Goal: Transaction & Acquisition: Download file/media

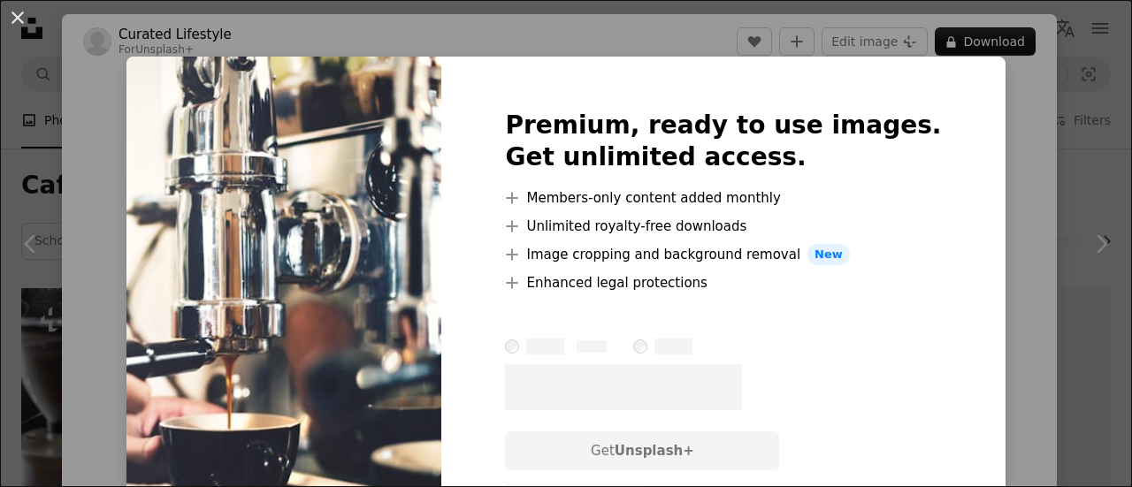
scroll to position [1326, 0]
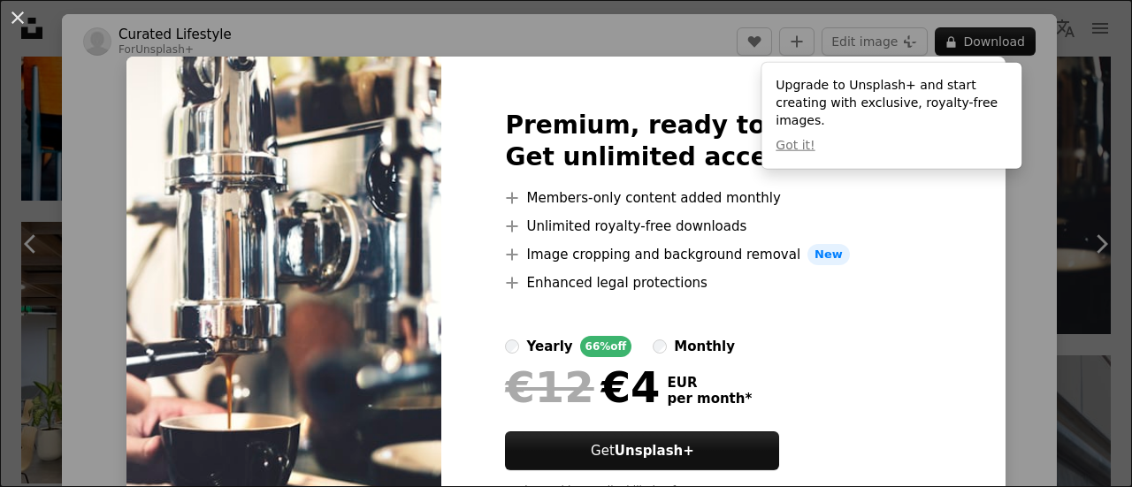
click at [987, 225] on div "An X shape Premium, ready to use images. Get unlimited access. A plus sign Memb…" at bounding box center [566, 243] width 1132 height 487
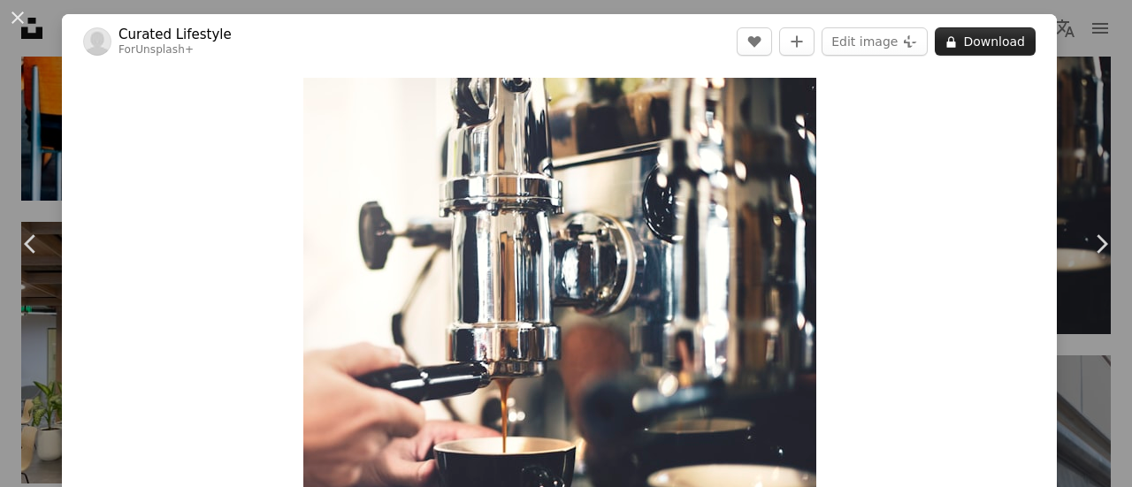
click at [989, 49] on button "A lock Download" at bounding box center [985, 41] width 101 height 28
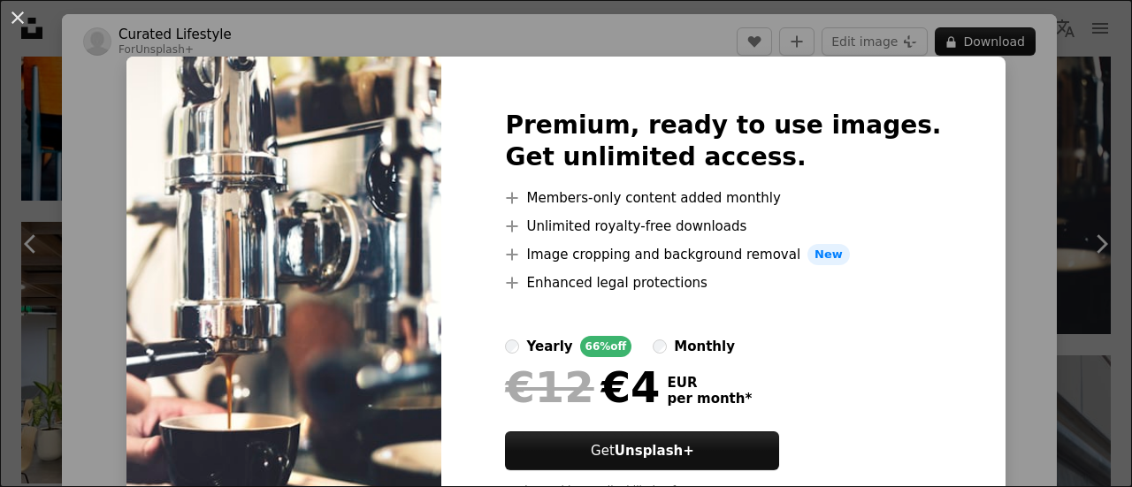
click at [976, 188] on div "An X shape Premium, ready to use images. Get unlimited access. A plus sign Memb…" at bounding box center [566, 243] width 1132 height 487
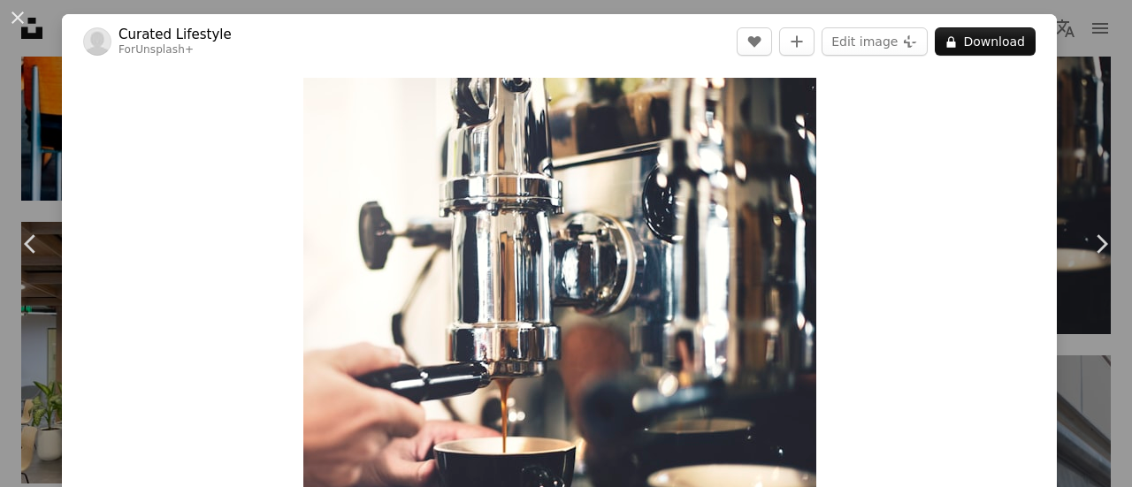
drag, startPoint x: 9, startPoint y: 15, endPoint x: 19, endPoint y: 26, distance: 15.0
click at [9, 15] on button "An X shape" at bounding box center [17, 17] width 21 height 21
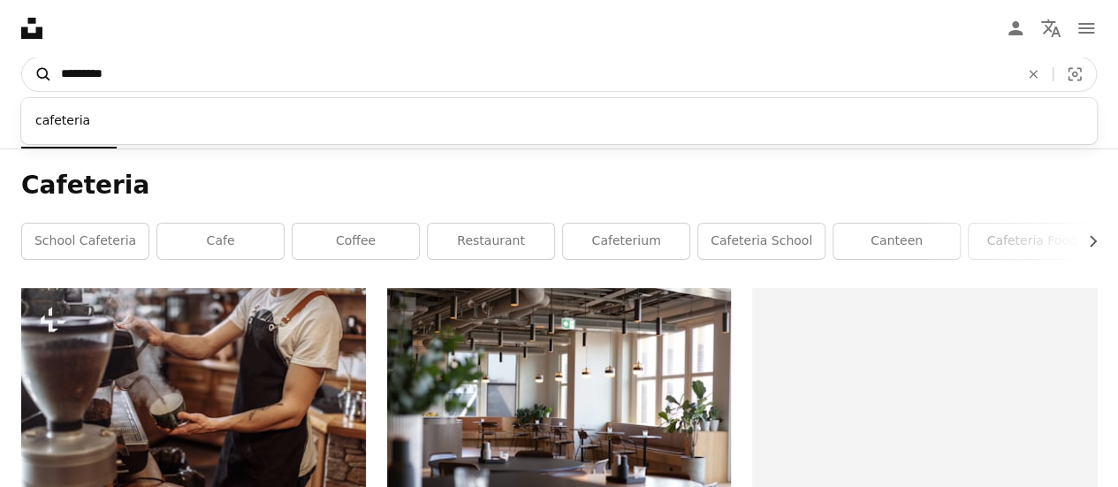
drag, startPoint x: 131, startPoint y: 74, endPoint x: 47, endPoint y: 65, distance: 84.6
click at [47, 65] on form "A magnifying glass ********* cafeteria An X shape Visual search" at bounding box center [559, 74] width 1076 height 35
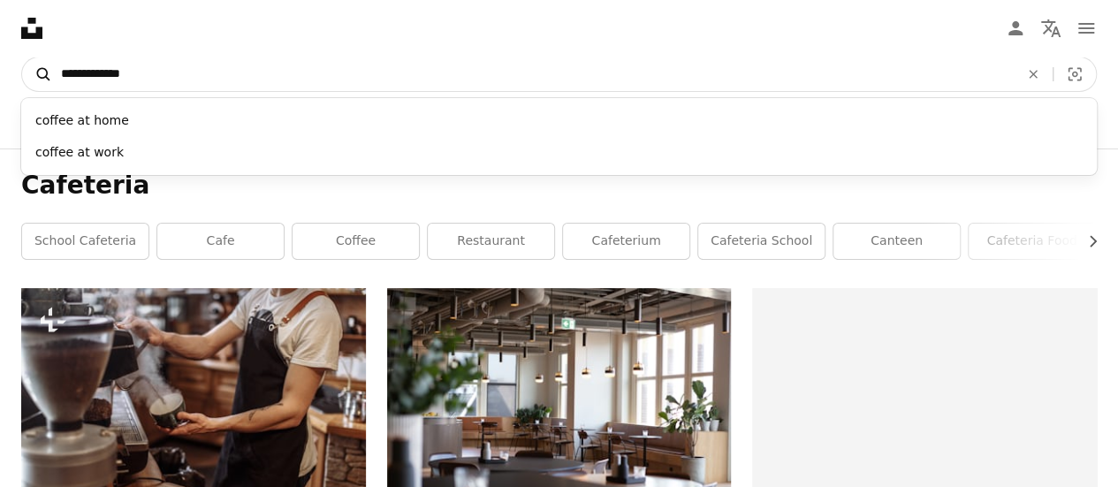
type input "**********"
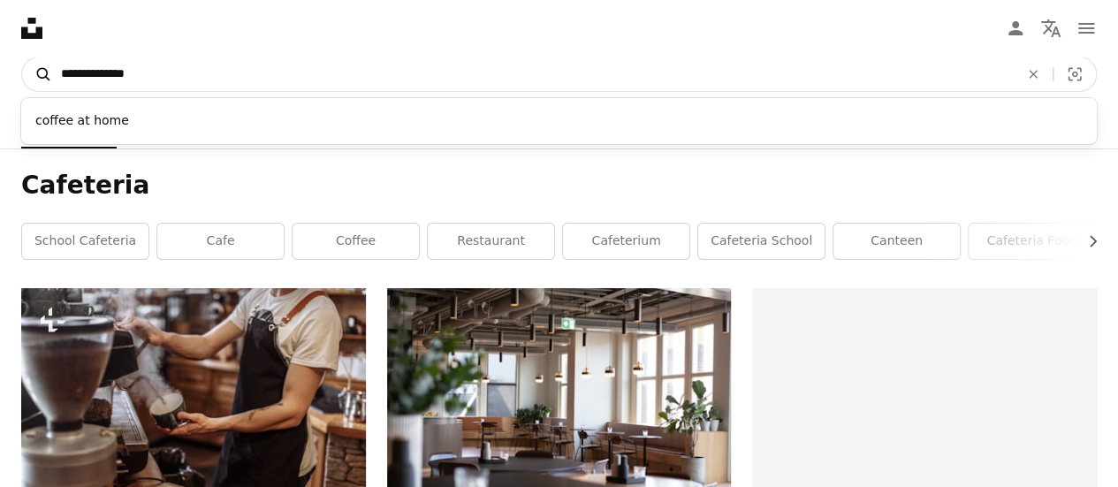
click button "A magnifying glass" at bounding box center [37, 74] width 30 height 34
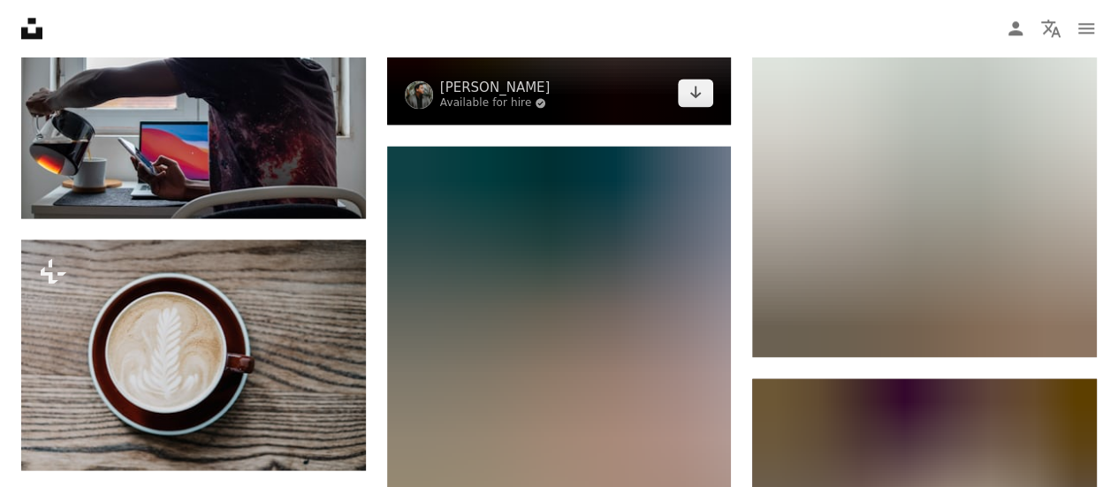
scroll to position [1061, 0]
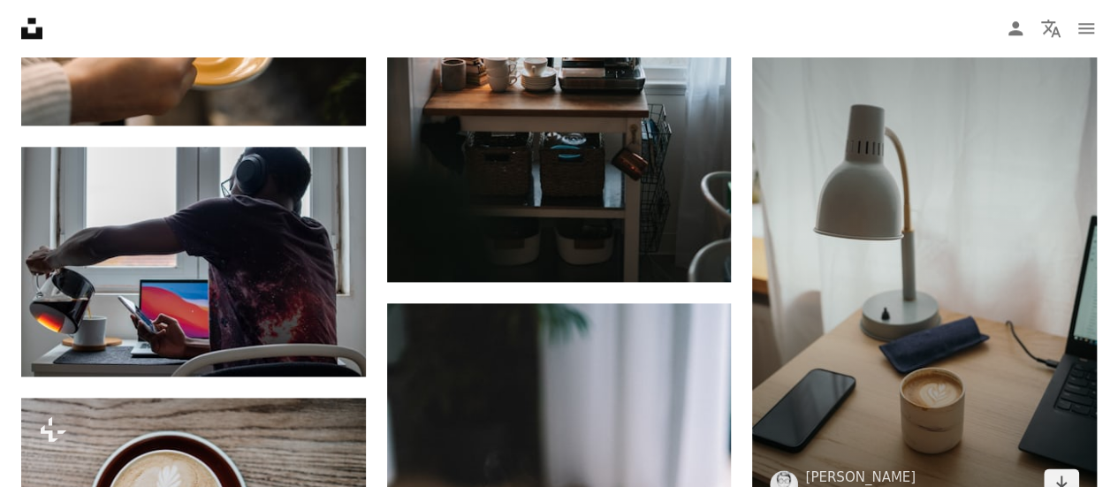
click at [955, 231] on img at bounding box center [924, 256] width 345 height 516
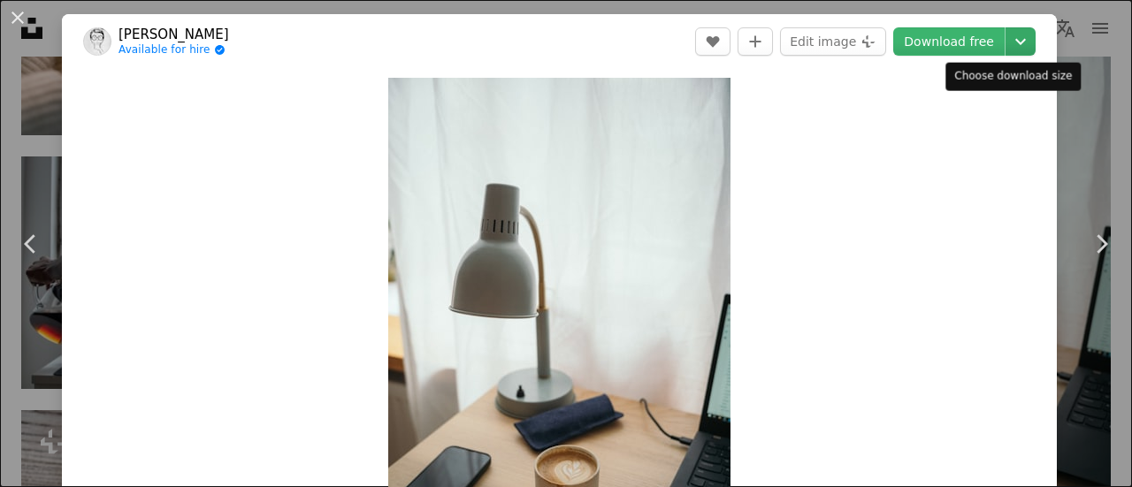
click at [1015, 42] on icon "Choose download size" at bounding box center [1020, 42] width 11 height 6
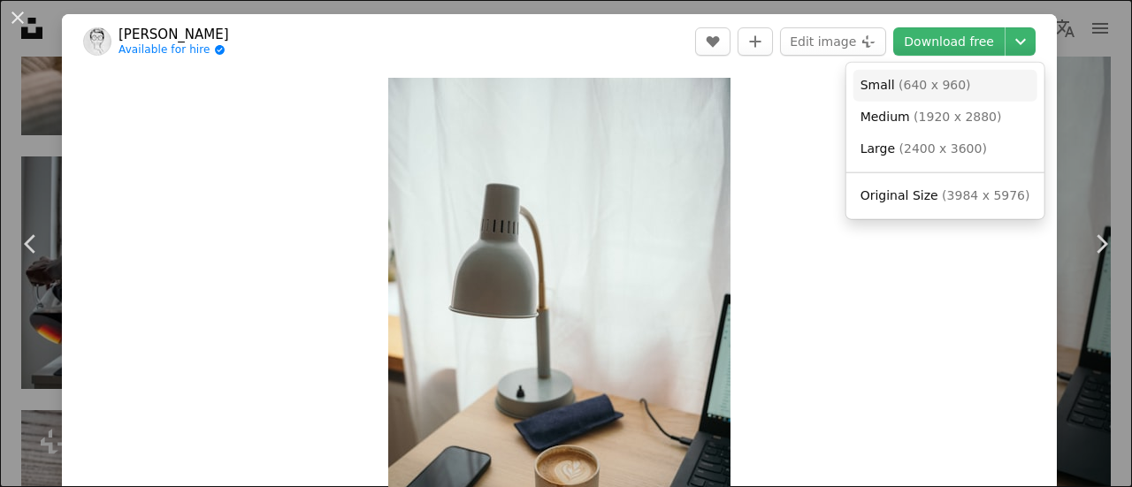
click at [905, 88] on span "( 640 x 960 )" at bounding box center [934, 85] width 73 height 14
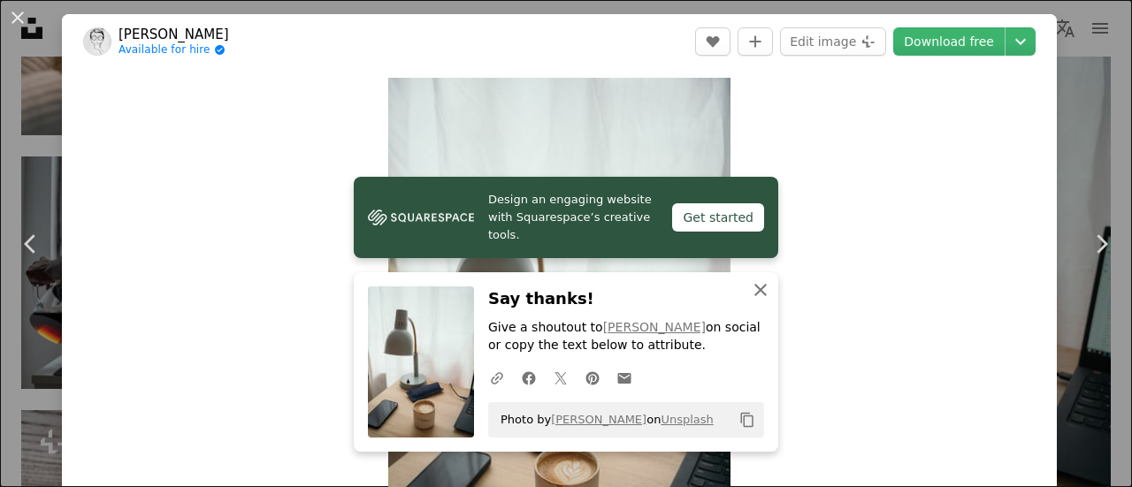
click at [754, 291] on icon "button" at bounding box center [760, 290] width 12 height 12
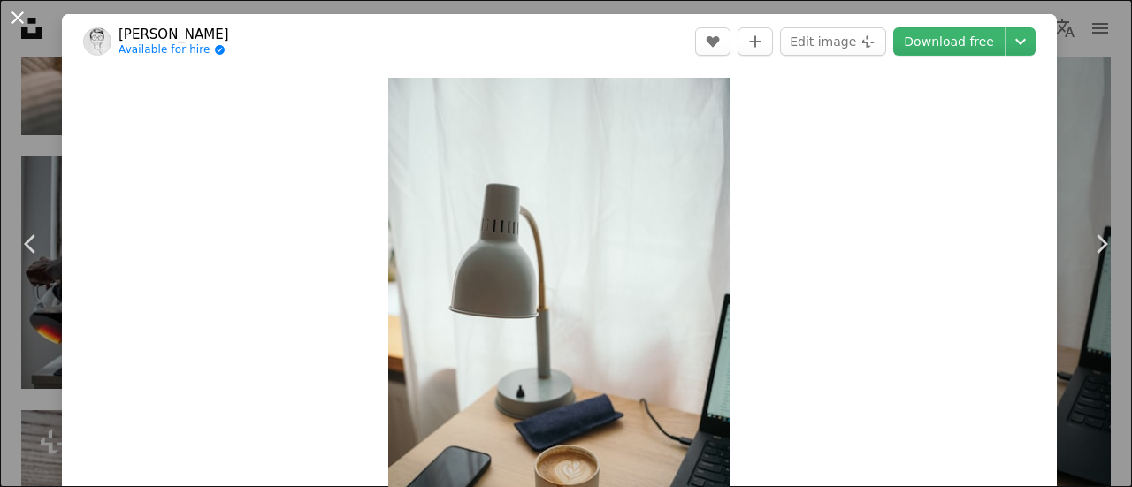
click at [20, 17] on button "An X shape" at bounding box center [17, 17] width 21 height 21
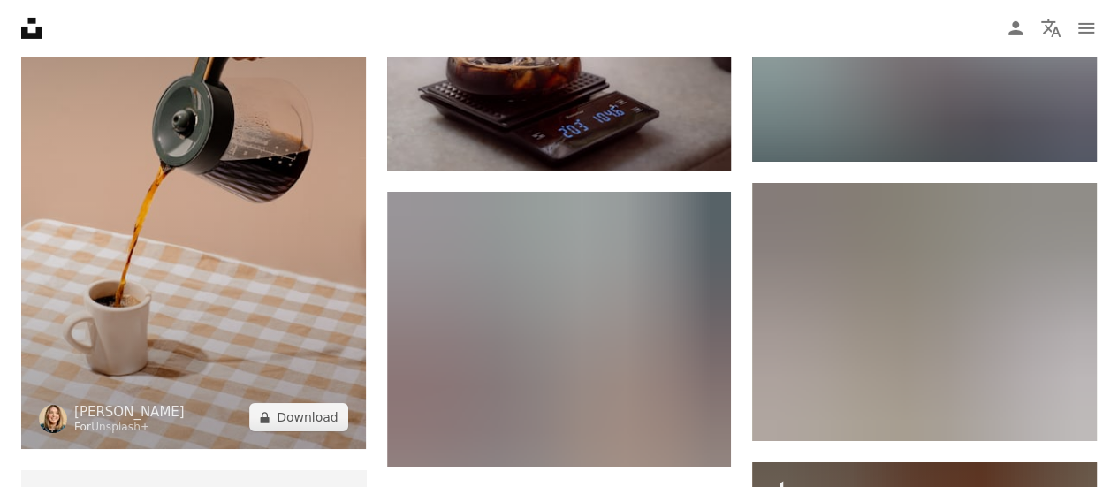
scroll to position [3095, 0]
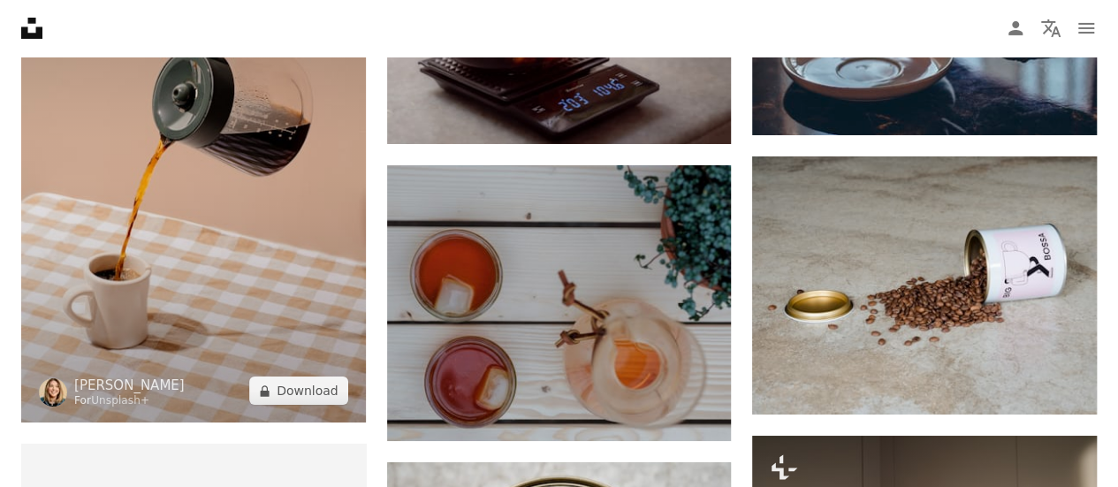
click at [211, 247] on img at bounding box center [193, 164] width 345 height 516
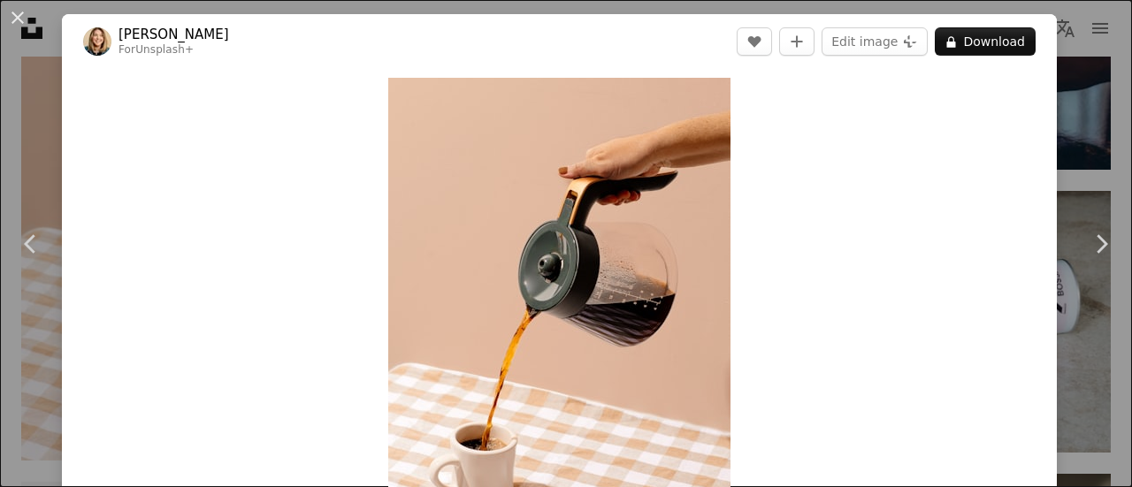
click at [16, 20] on button "An X shape" at bounding box center [17, 17] width 21 height 21
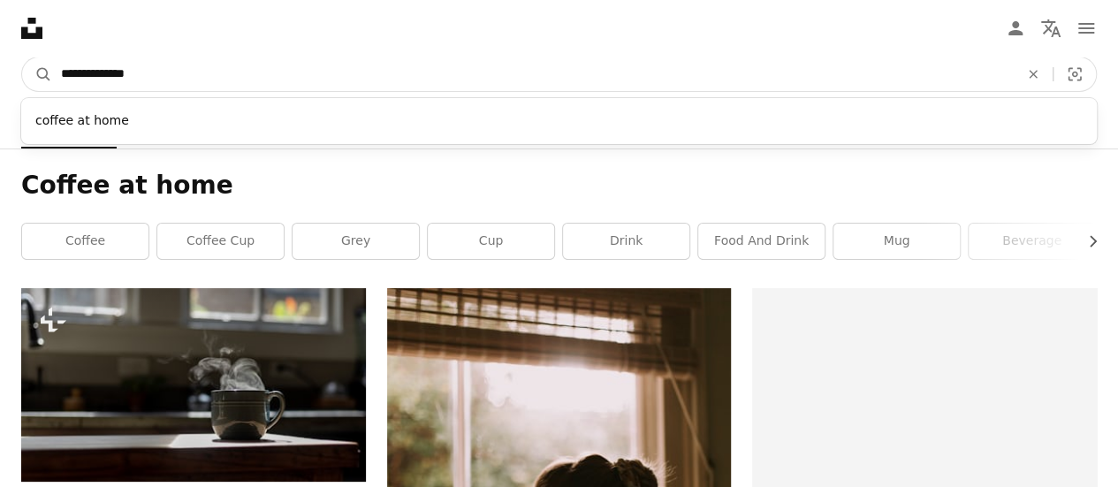
drag, startPoint x: 166, startPoint y: 71, endPoint x: 113, endPoint y: 75, distance: 53.2
click at [113, 75] on input "**********" at bounding box center [533, 74] width 962 height 34
type input "**********"
click button "A magnifying glass" at bounding box center [37, 74] width 30 height 34
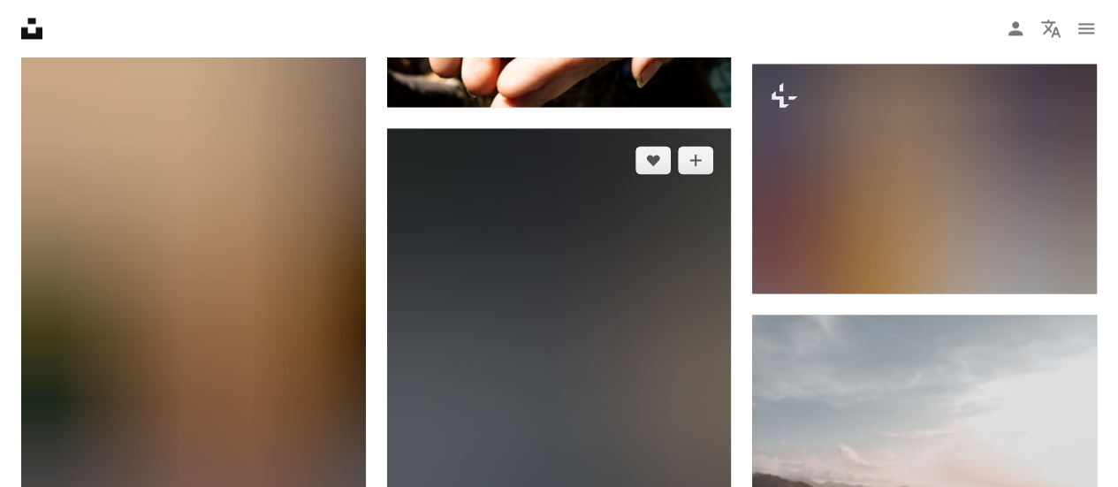
scroll to position [1503, 0]
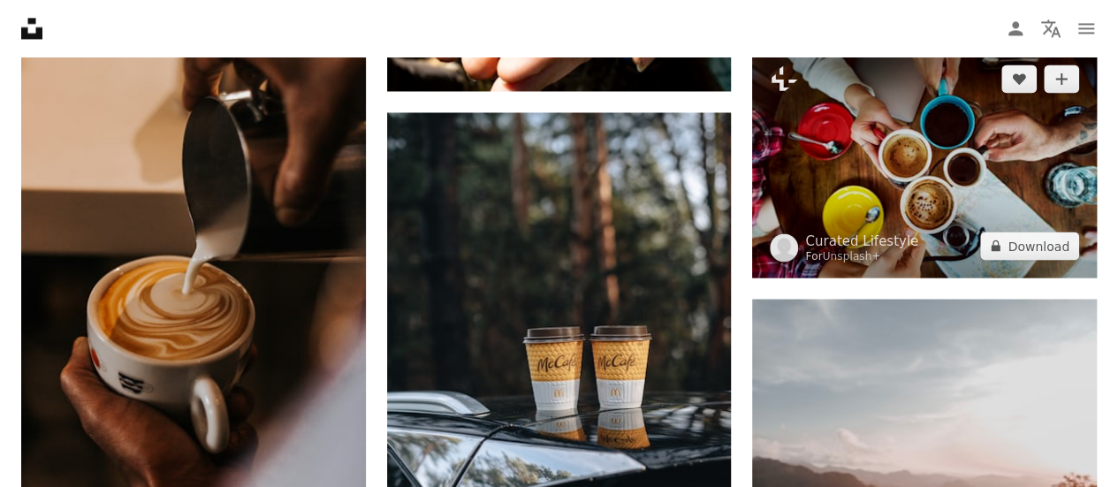
click at [937, 217] on img at bounding box center [924, 162] width 345 height 230
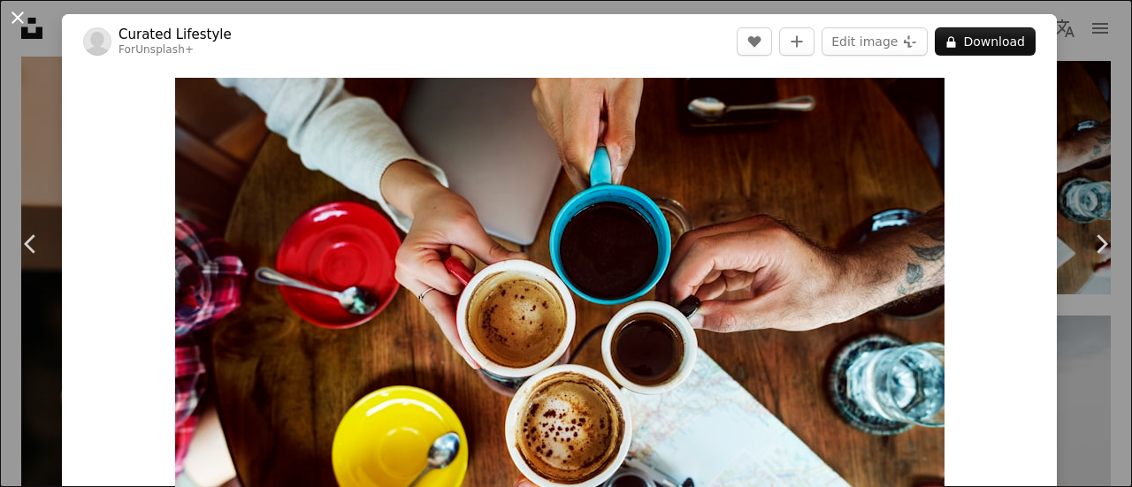
click at [11, 7] on button "An X shape" at bounding box center [17, 17] width 21 height 21
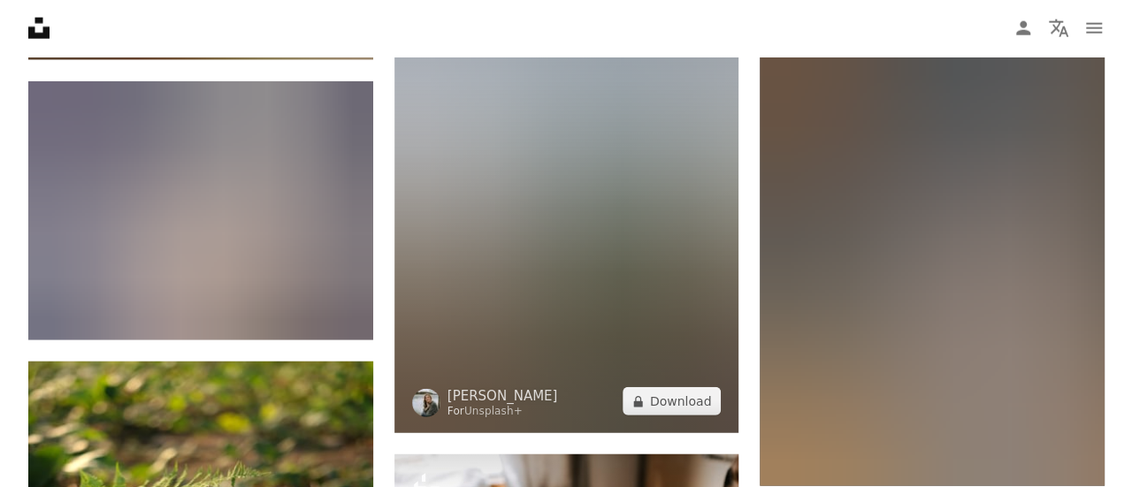
scroll to position [2210, 0]
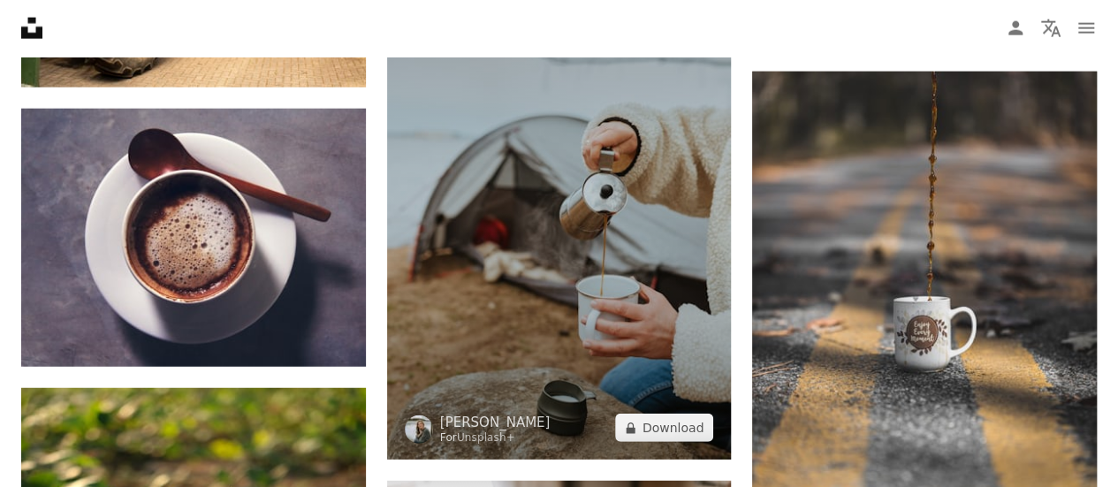
click at [492, 283] on img at bounding box center [559, 201] width 345 height 517
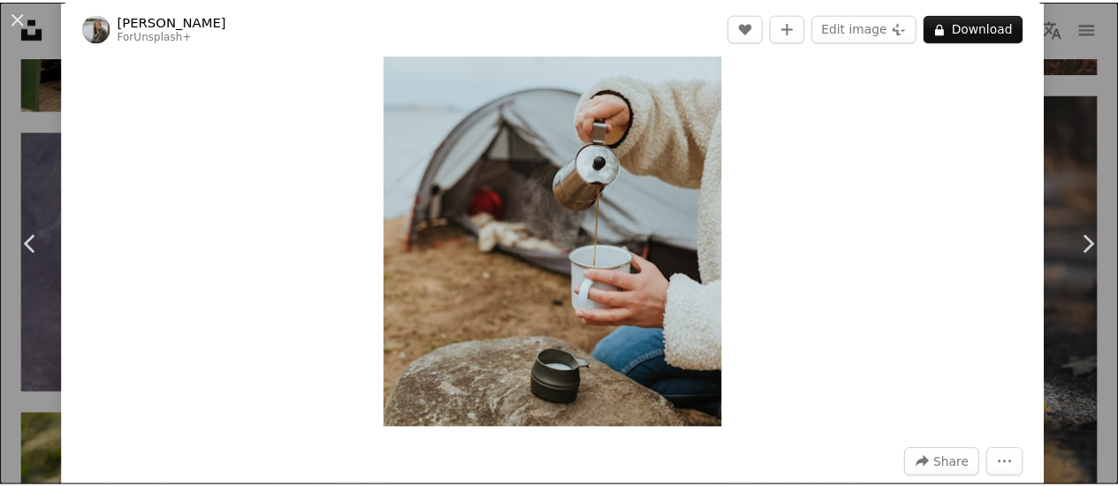
scroll to position [354, 0]
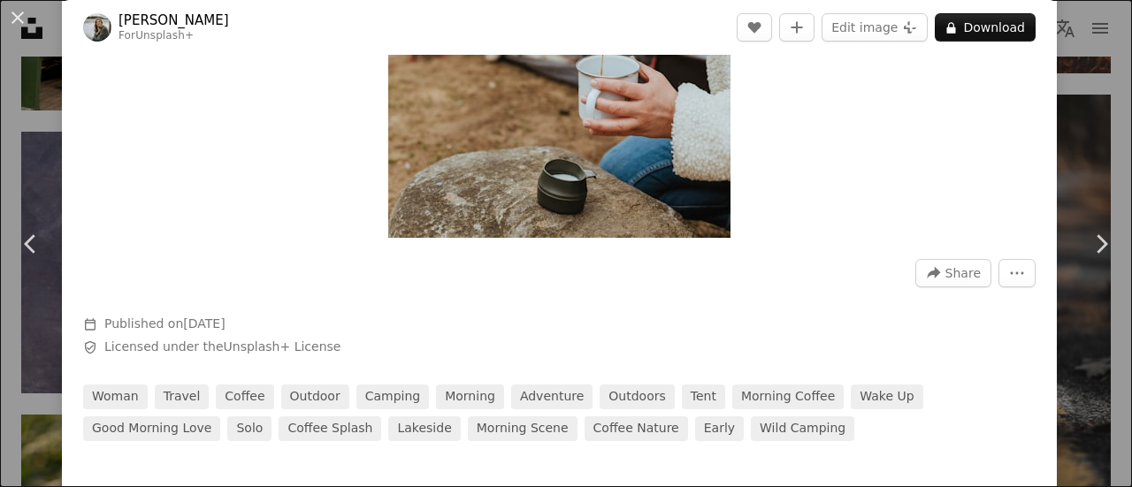
drag, startPoint x: 12, startPoint y: 18, endPoint x: 18, endPoint y: 29, distance: 12.7
click at [12, 17] on button "An X shape" at bounding box center [17, 17] width 21 height 21
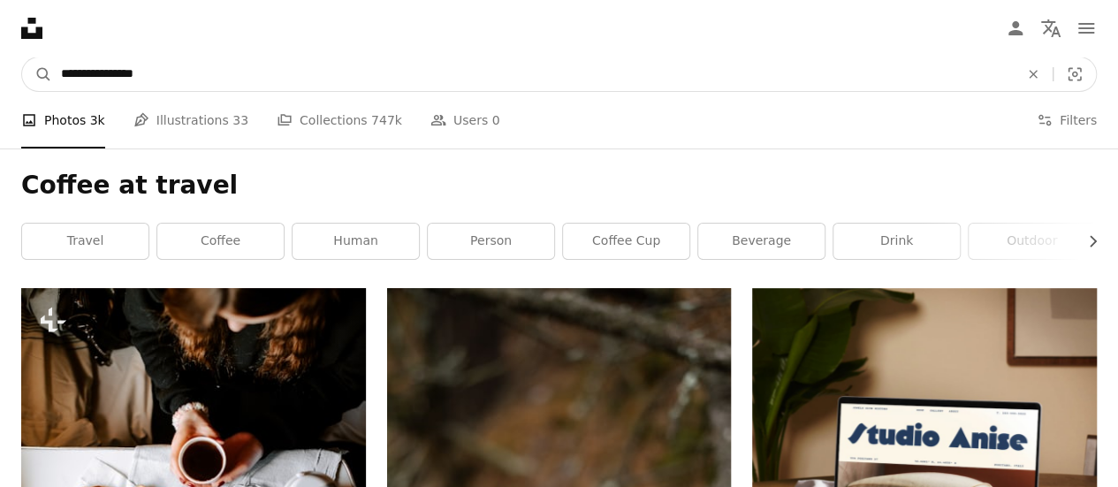
drag, startPoint x: 130, startPoint y: 73, endPoint x: 0, endPoint y: 68, distance: 130.1
click at [0, 68] on nav "**********" at bounding box center [559, 74] width 1118 height 57
type input "**********"
click button "A magnifying glass" at bounding box center [37, 74] width 30 height 34
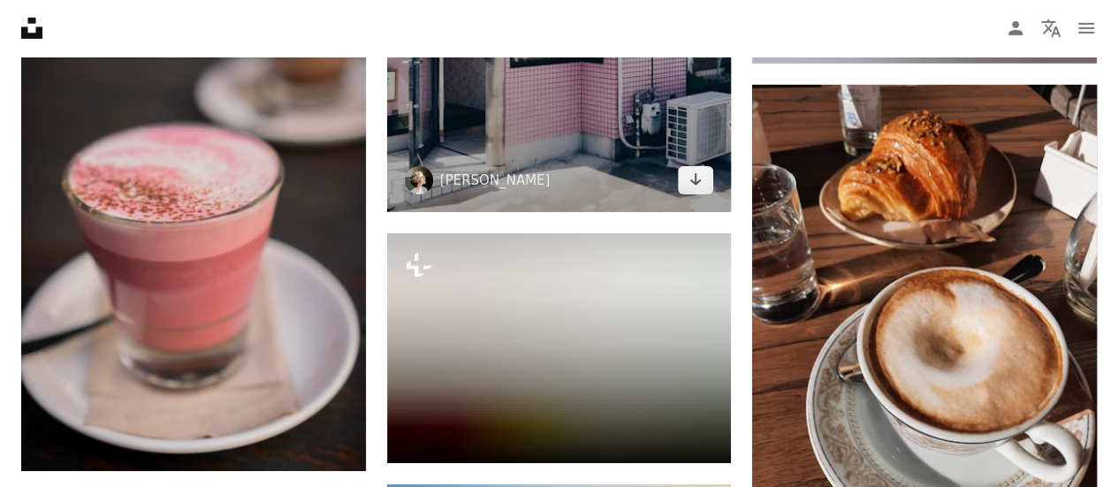
scroll to position [2918, 0]
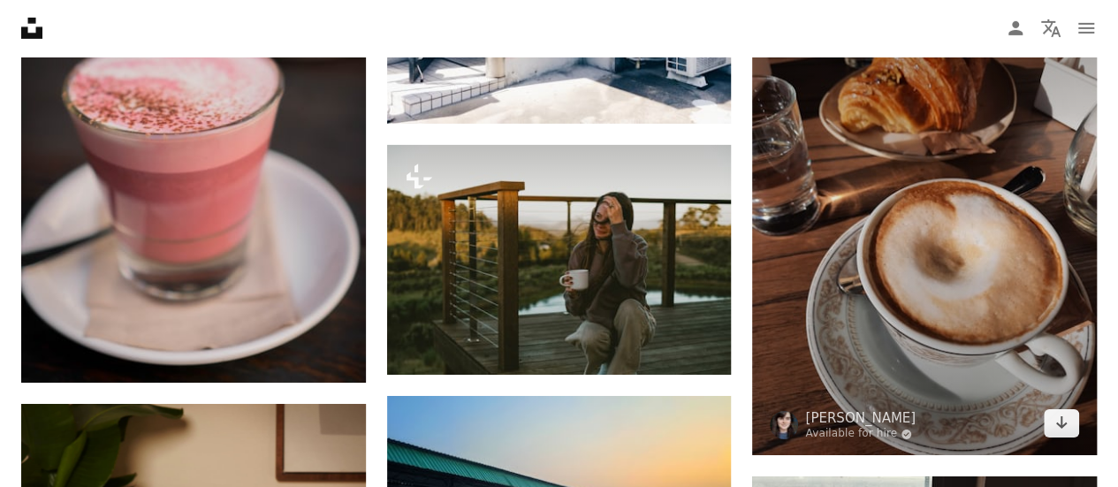
click at [907, 271] on img at bounding box center [924, 225] width 345 height 459
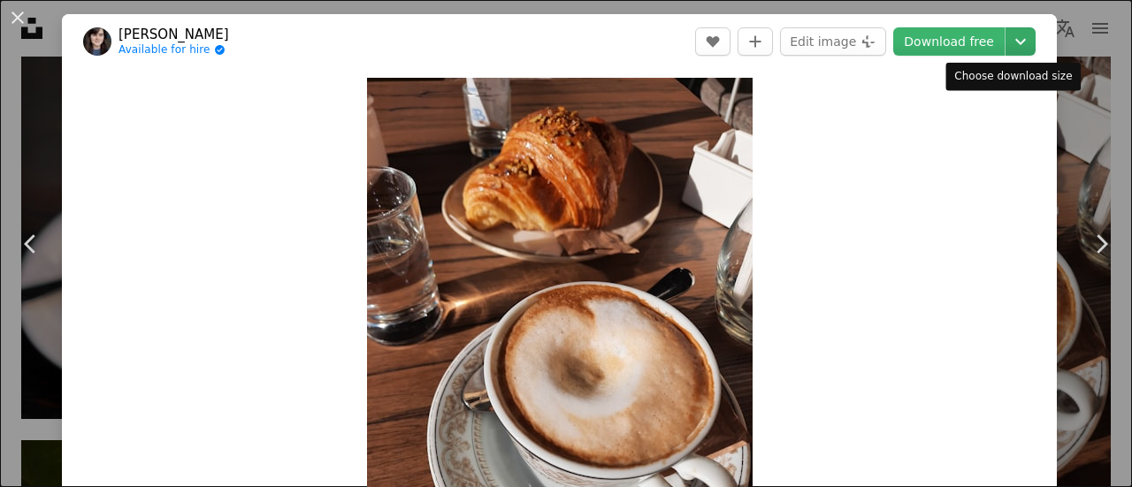
click at [1007, 48] on icon "Chevron down" at bounding box center [1020, 41] width 28 height 21
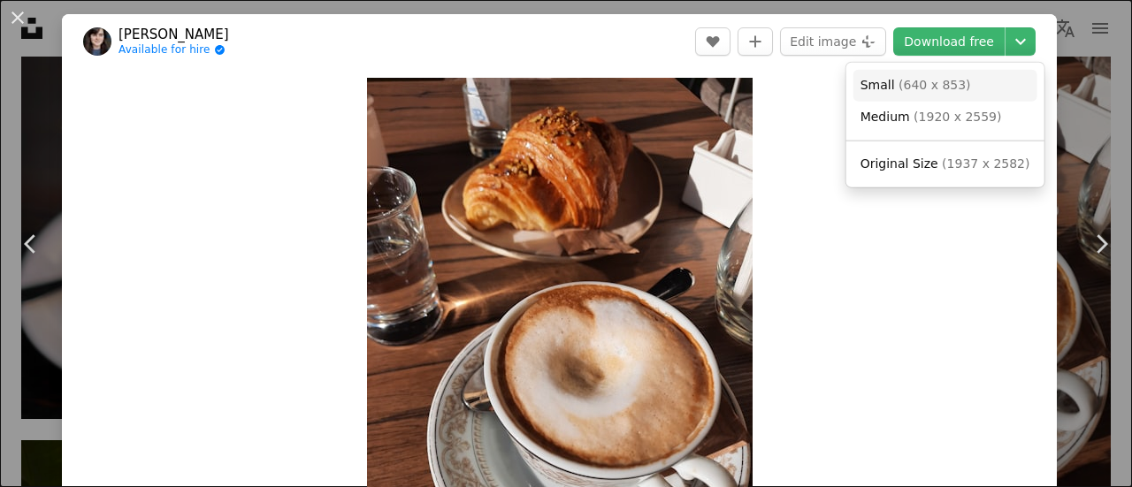
click at [914, 88] on span "( 640 x 853 )" at bounding box center [934, 85] width 73 height 14
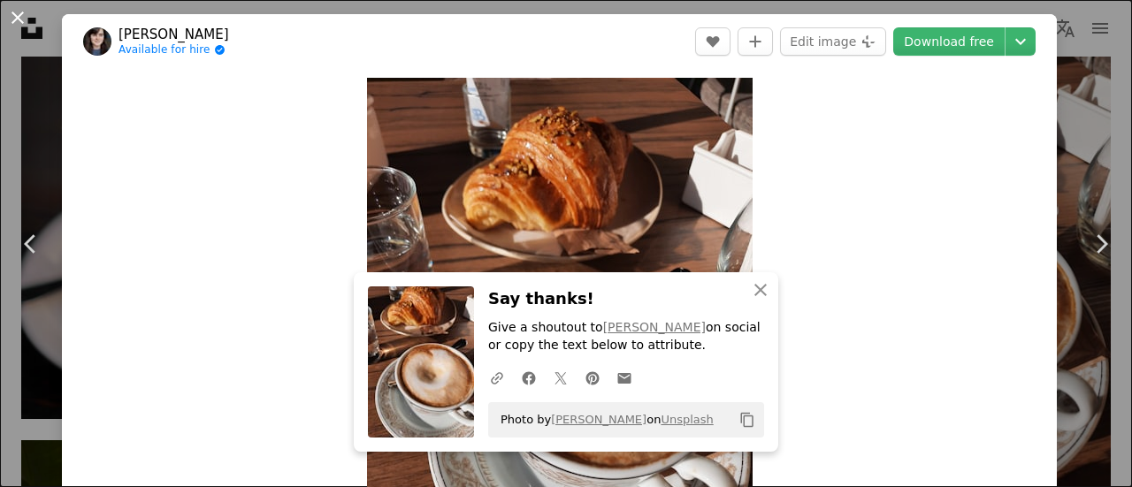
click at [14, 19] on button "An X shape" at bounding box center [17, 17] width 21 height 21
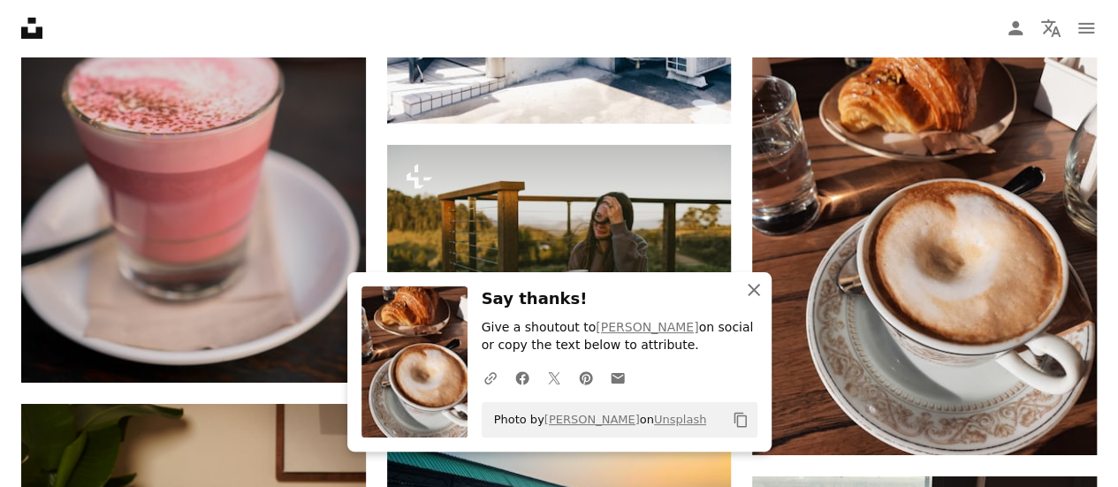
click at [759, 294] on icon "button" at bounding box center [754, 290] width 12 height 12
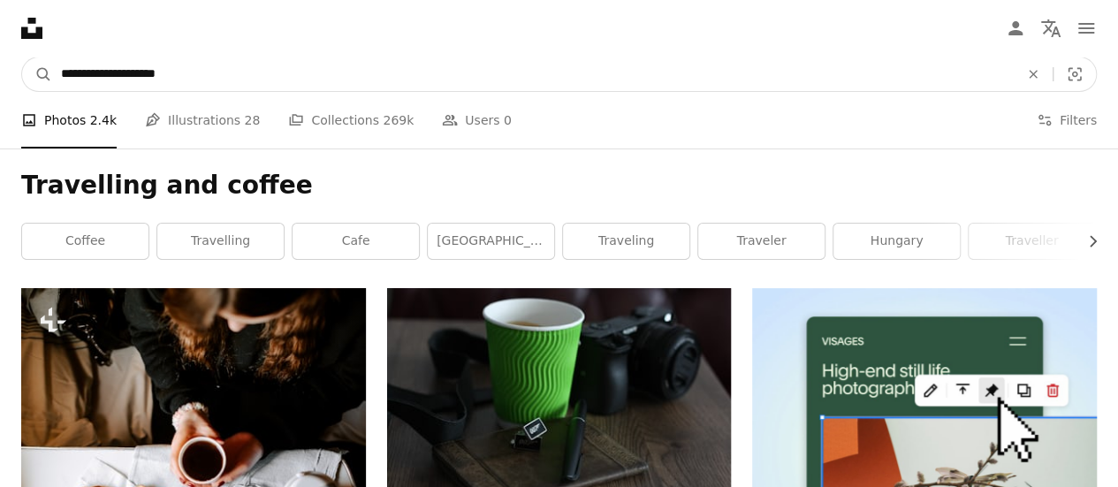
drag, startPoint x: 238, startPoint y: 77, endPoint x: 5, endPoint y: 81, distance: 232.6
click at [5, 80] on nav "**********" at bounding box center [559, 74] width 1118 height 57
type input "**********"
click button "A magnifying glass" at bounding box center [37, 74] width 30 height 34
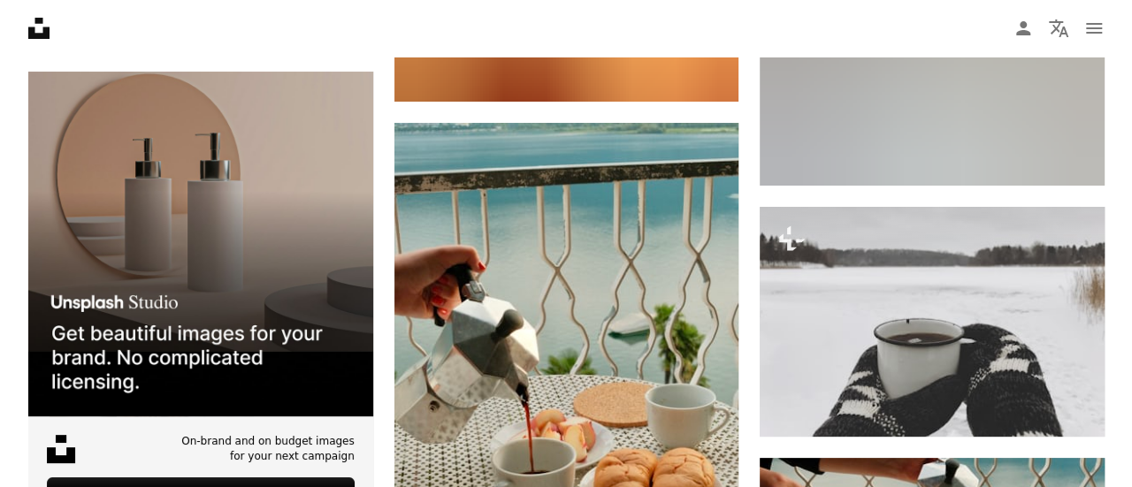
scroll to position [3448, 0]
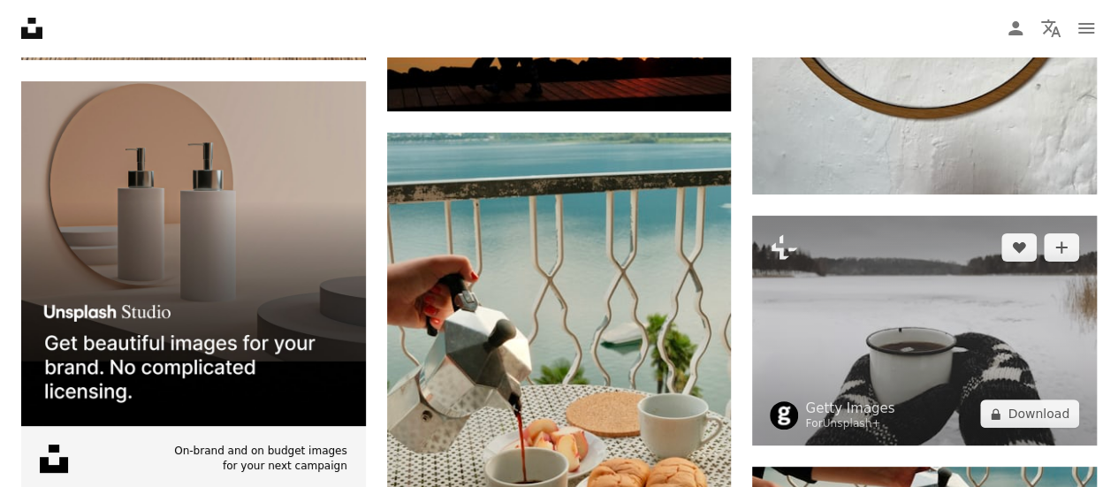
click at [907, 258] on img at bounding box center [924, 331] width 345 height 230
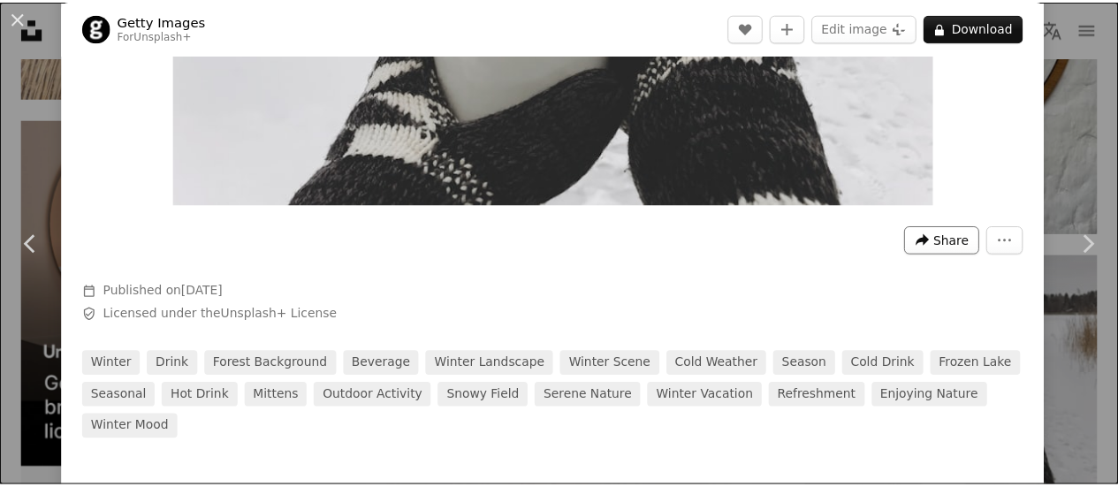
scroll to position [442, 0]
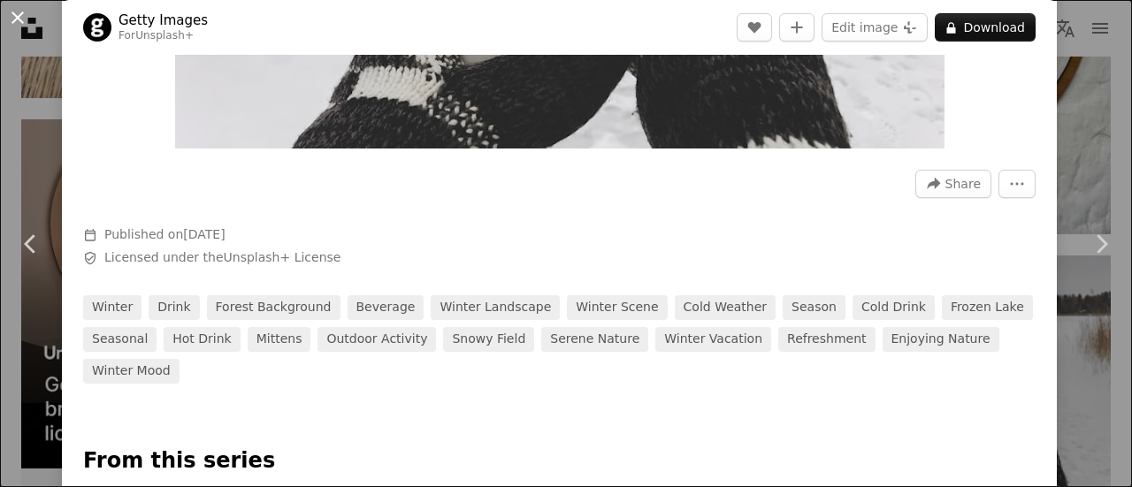
click at [23, 17] on button "An X shape" at bounding box center [17, 17] width 21 height 21
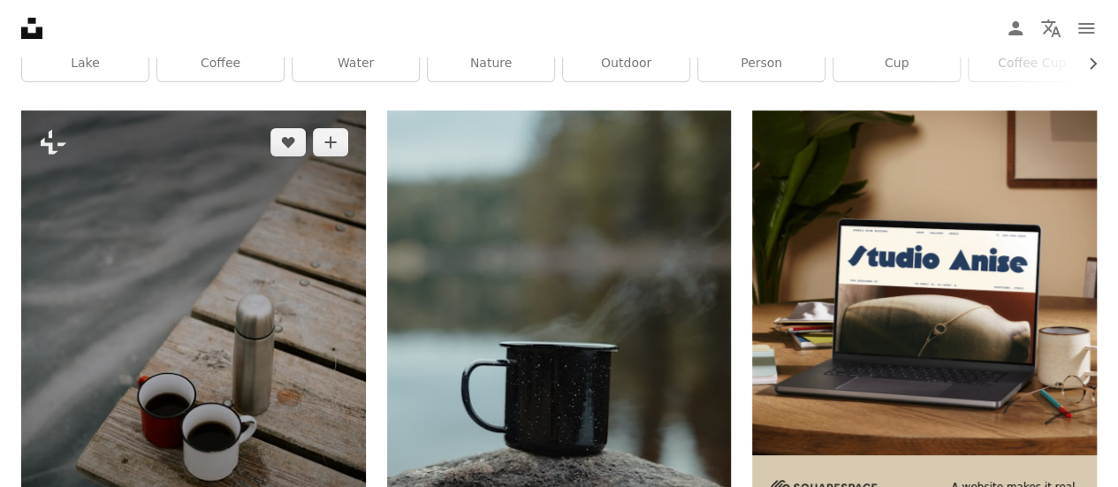
scroll to position [354, 0]
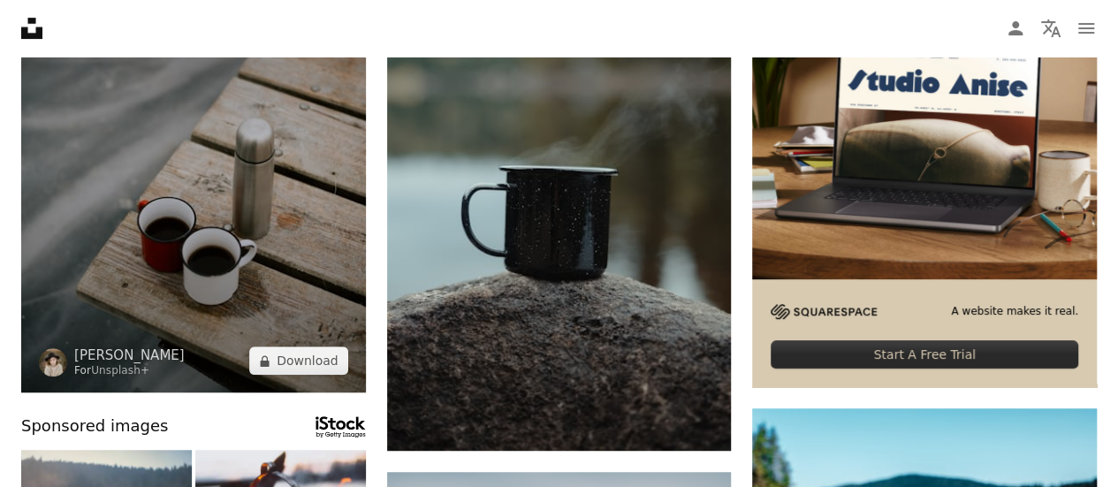
click at [196, 179] on img at bounding box center [193, 164] width 345 height 458
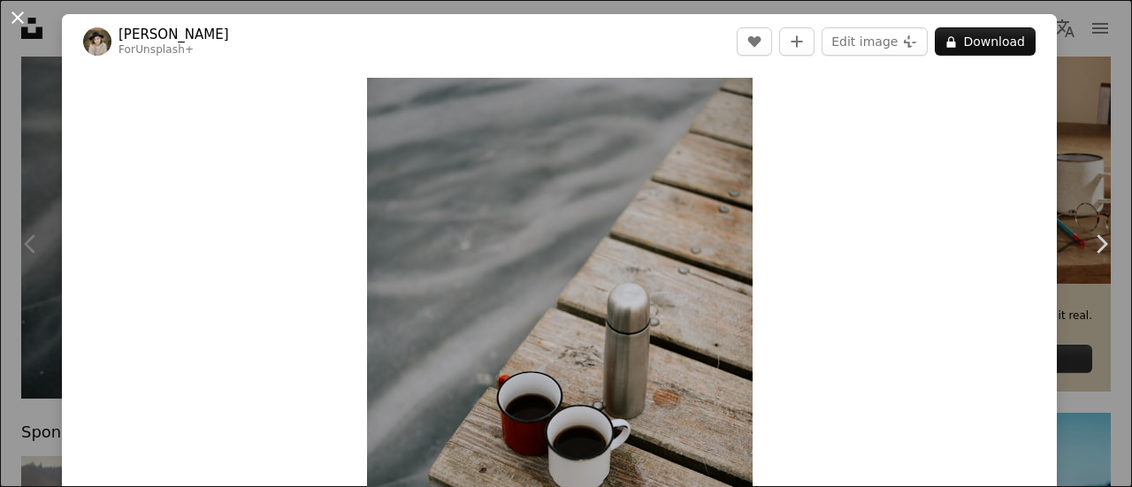
click at [16, 18] on button "An X shape" at bounding box center [17, 17] width 21 height 21
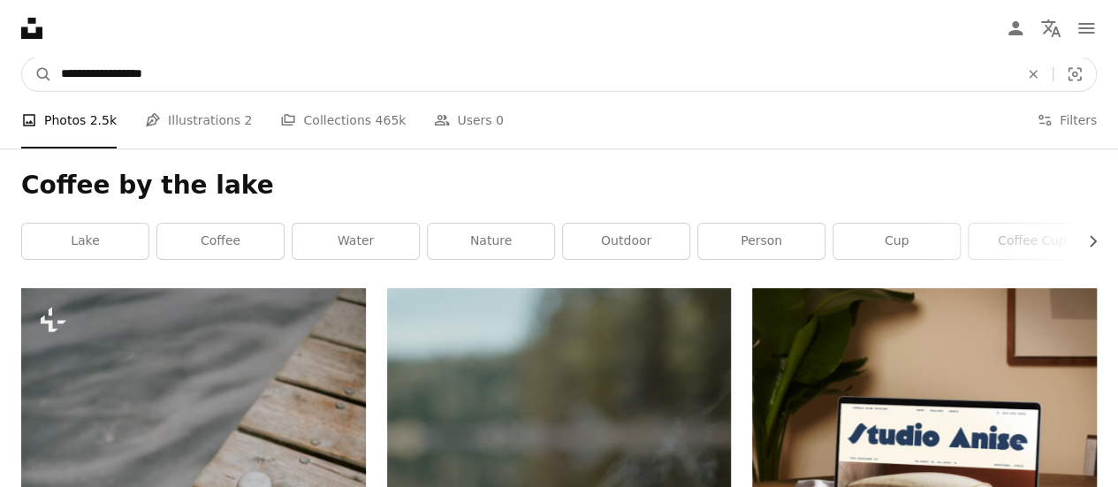
drag, startPoint x: 182, startPoint y: 73, endPoint x: 91, endPoint y: 76, distance: 91.1
click at [91, 76] on input "**********" at bounding box center [533, 74] width 962 height 34
type input "**********"
click button "A magnifying glass" at bounding box center [37, 74] width 30 height 34
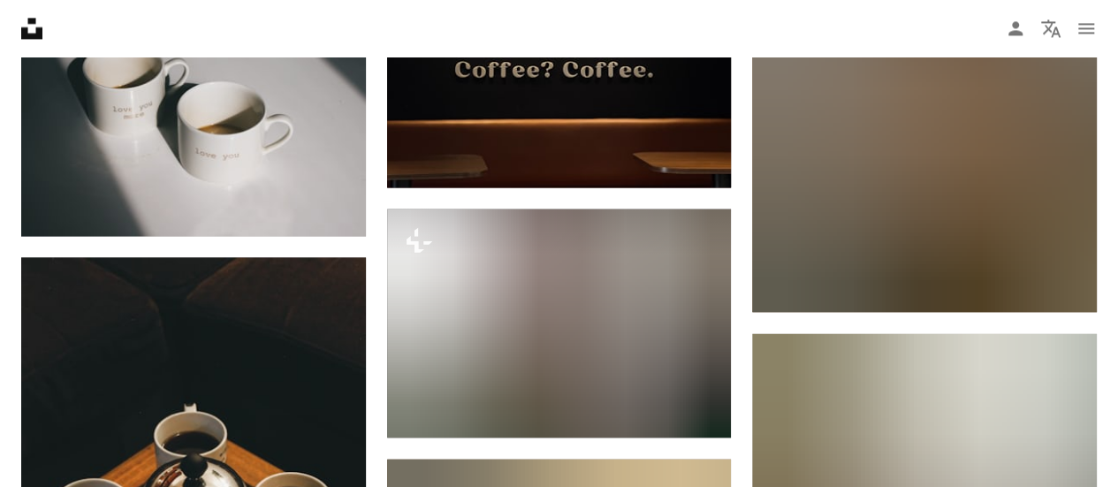
scroll to position [8135, 0]
